Goal: Information Seeking & Learning: Learn about a topic

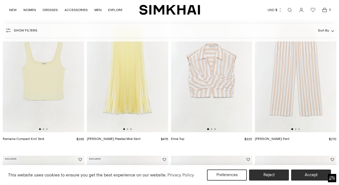
scroll to position [211, 0]
click at [72, 96] on img at bounding box center [43, 72] width 81 height 122
click at [217, 92] on img at bounding box center [211, 72] width 81 height 122
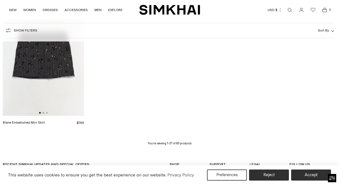
scroll to position [1352, 0]
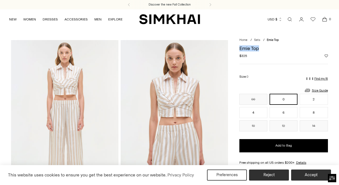
drag, startPoint x: 238, startPoint y: 49, endPoint x: 269, endPoint y: 48, distance: 31.2
copy h1 "Emie Top"
click at [288, 21] on link "Open search modal" at bounding box center [289, 19] width 11 height 11
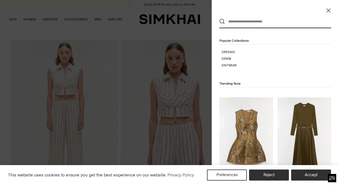
paste input "********"
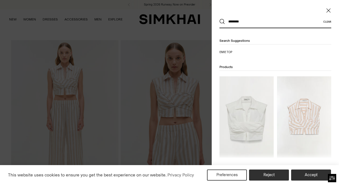
type input "********"
click at [219, 19] on button "Search" at bounding box center [222, 22] width 6 height 6
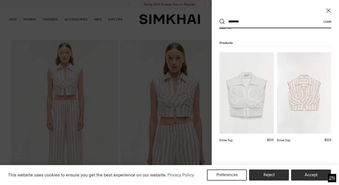
click at [330, 11] on span "Close" at bounding box center [328, 11] width 6 height 6
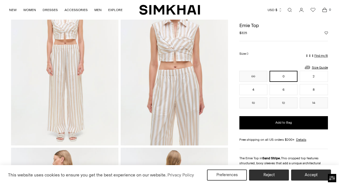
scroll to position [0, 0]
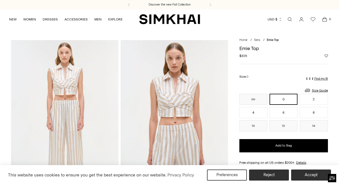
click at [287, 19] on link "Open search modal" at bounding box center [289, 19] width 11 height 11
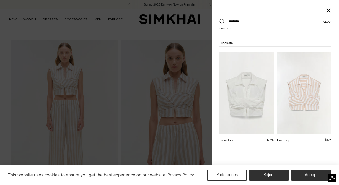
click at [86, 30] on div at bounding box center [169, 92] width 339 height 185
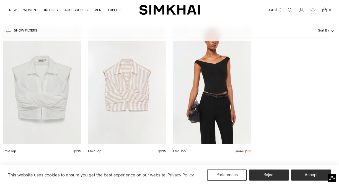
scroll to position [74, 0]
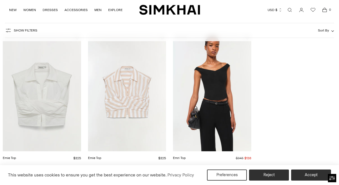
click at [16, 156] on link "Emie Top" at bounding box center [9, 158] width 13 height 4
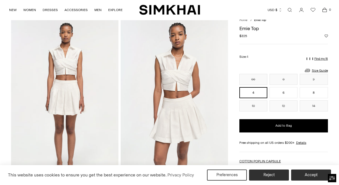
scroll to position [24, 0]
